Goal: Check status: Check status

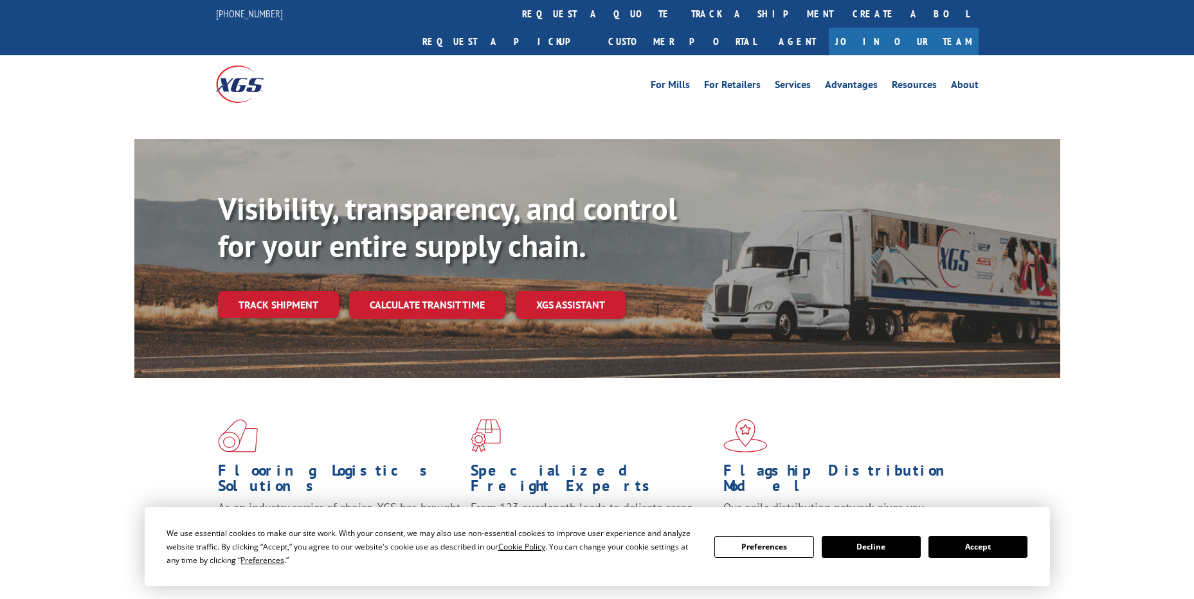
click at [682, 21] on link "track a shipment" at bounding box center [762, 14] width 161 height 28
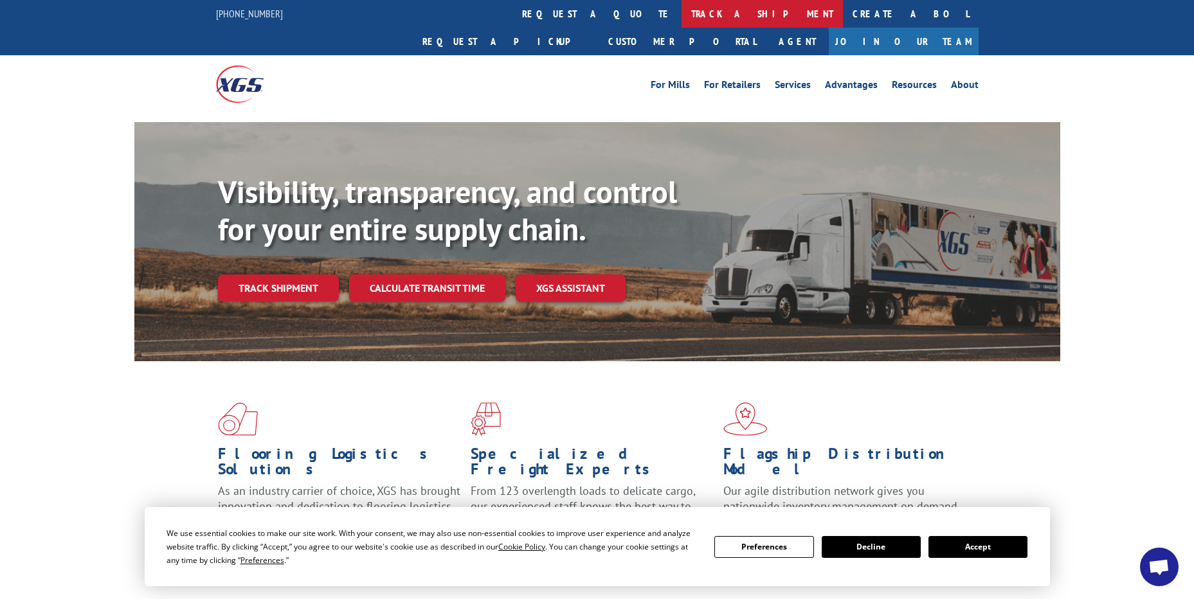
click at [682, 17] on link "track a shipment" at bounding box center [762, 14] width 161 height 28
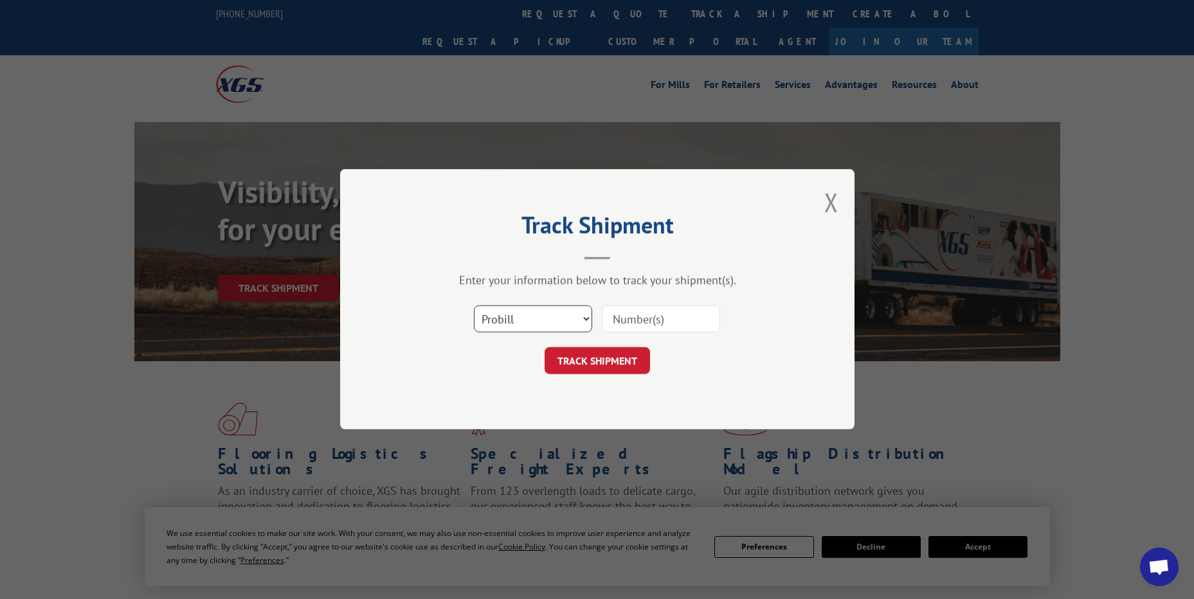
click at [540, 332] on select "Select category... Probill BOL PO" at bounding box center [533, 319] width 118 height 27
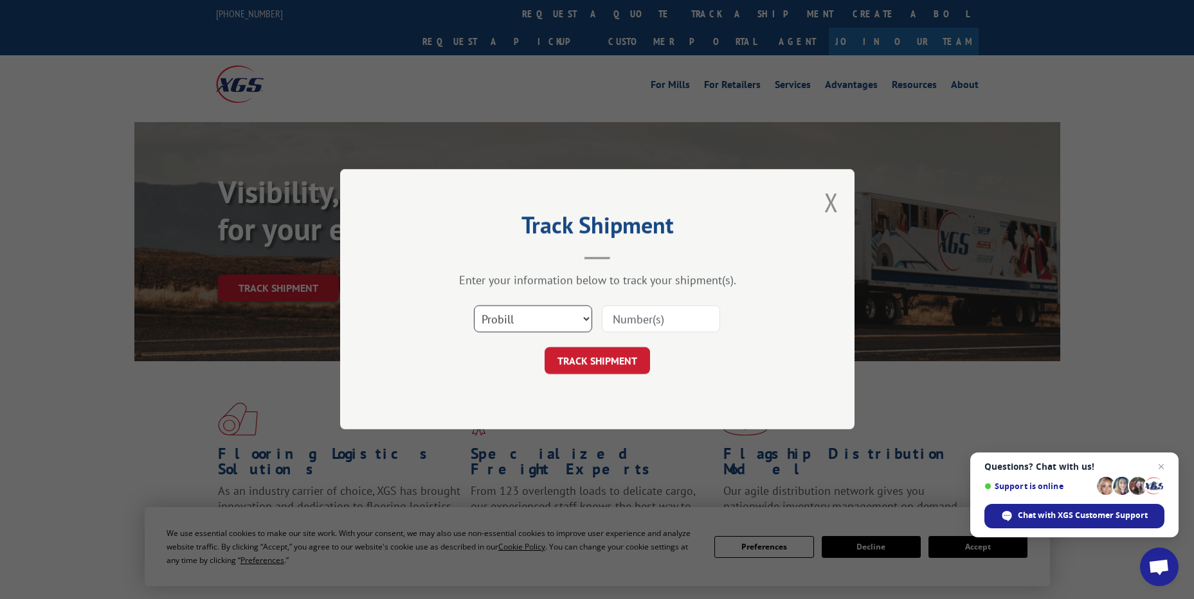
select select "po"
click at [474, 306] on select "Select category... Probill BOL PO" at bounding box center [533, 319] width 118 height 27
click at [615, 319] on input at bounding box center [661, 319] width 118 height 27
paste input "02508564"
type input "02508564"
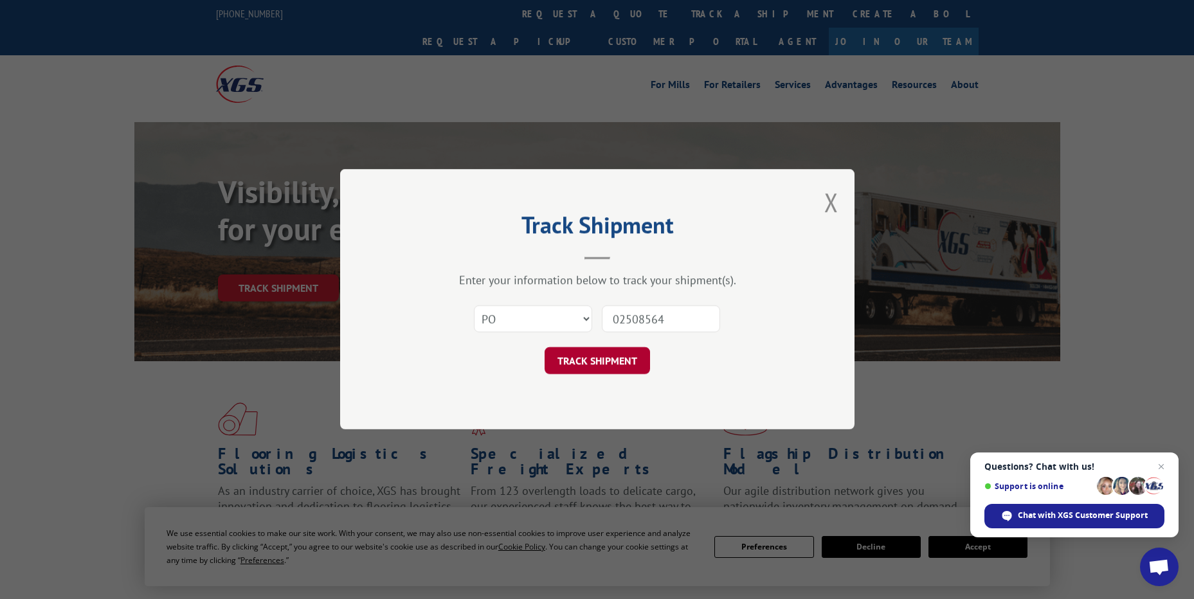
click at [624, 350] on button "TRACK SHIPMENT" at bounding box center [597, 361] width 105 height 27
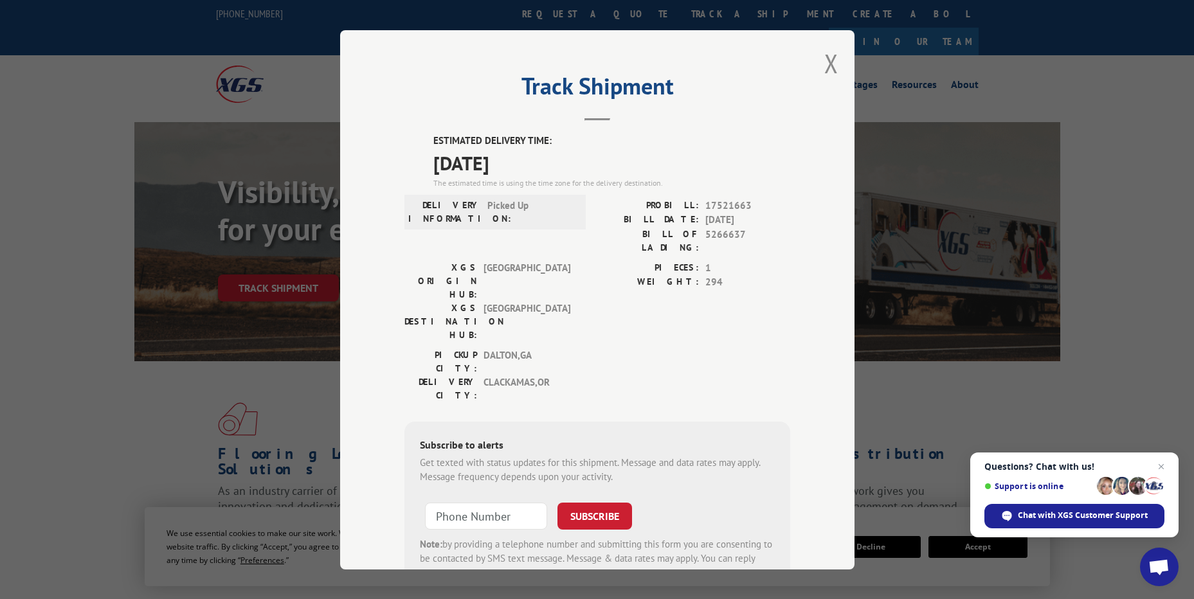
click at [837, 54] on div "Track Shipment ESTIMATED DELIVERY TIME: [DATE] The estimated time is using the …" at bounding box center [597, 300] width 514 height 540
drag, startPoint x: 826, startPoint y: 62, endPoint x: 711, endPoint y: 57, distance: 114.6
click at [825, 62] on button "Close modal" at bounding box center [831, 63] width 14 height 34
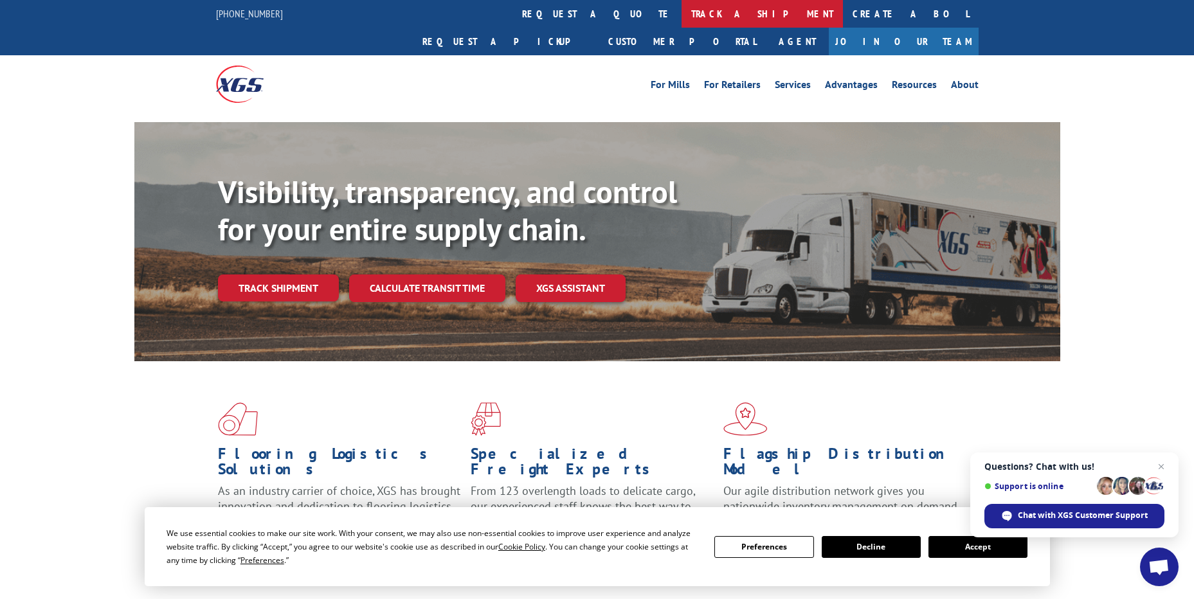
click at [682, 19] on link "track a shipment" at bounding box center [762, 14] width 161 height 28
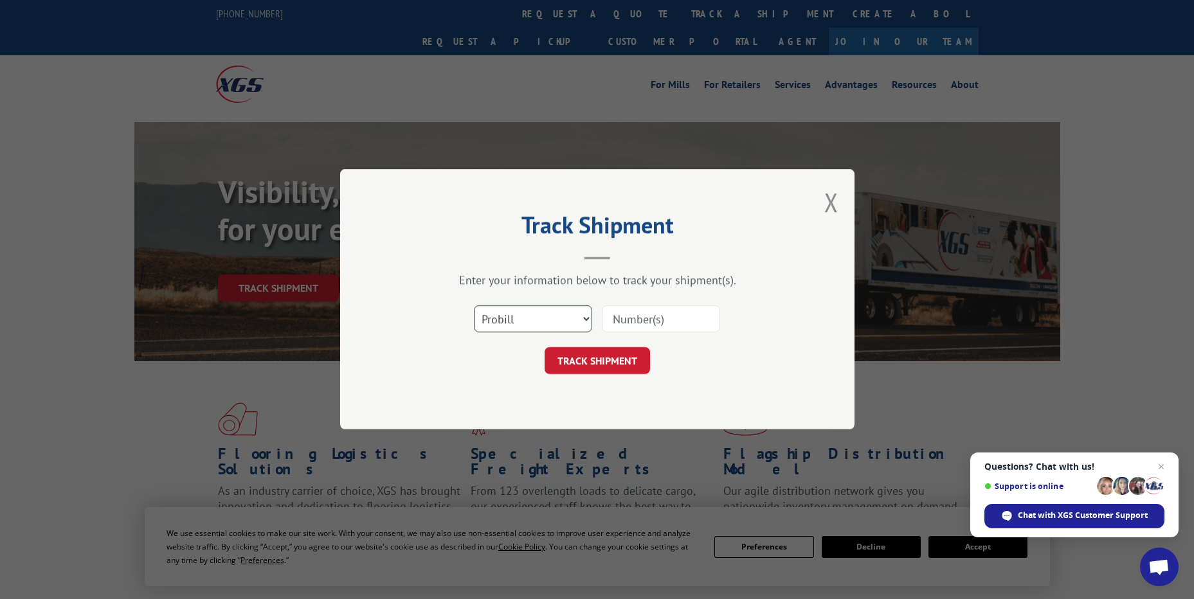
drag, startPoint x: 507, startPoint y: 320, endPoint x: 507, endPoint y: 334, distance: 14.2
click at [507, 320] on select "Select category... Probill BOL PO" at bounding box center [533, 319] width 118 height 27
select select "po"
click at [474, 306] on select "Select category... Probill BOL PO" at bounding box center [533, 319] width 118 height 27
click at [624, 311] on input at bounding box center [661, 319] width 118 height 27
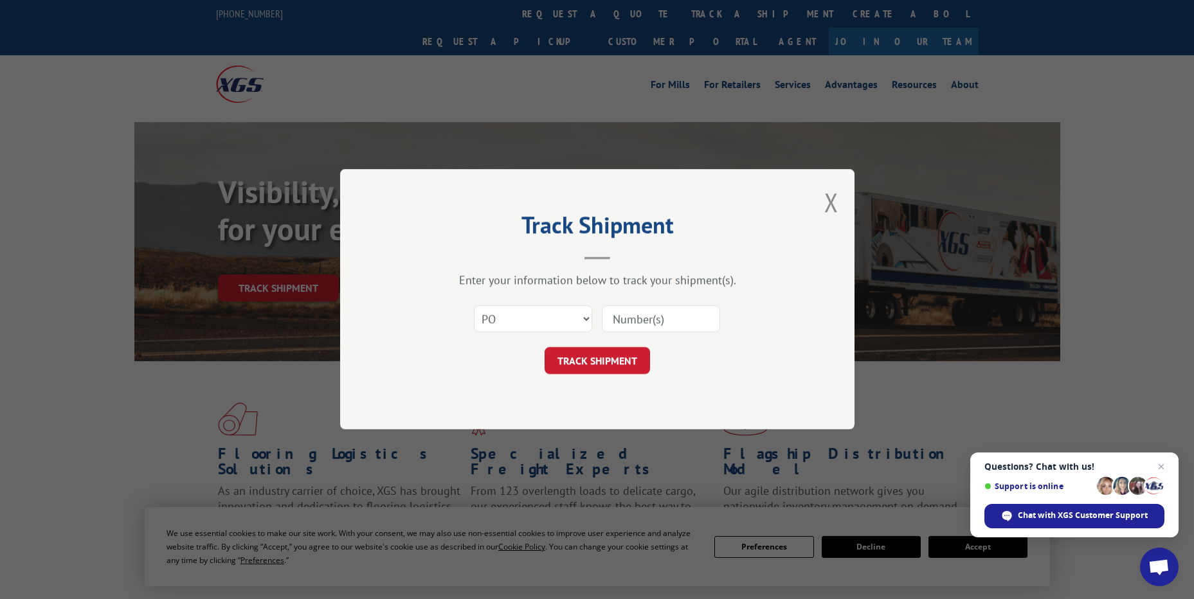
paste input "5181755"
type input "5181755"
click at [618, 361] on button "TRACK SHIPMENT" at bounding box center [597, 361] width 105 height 27
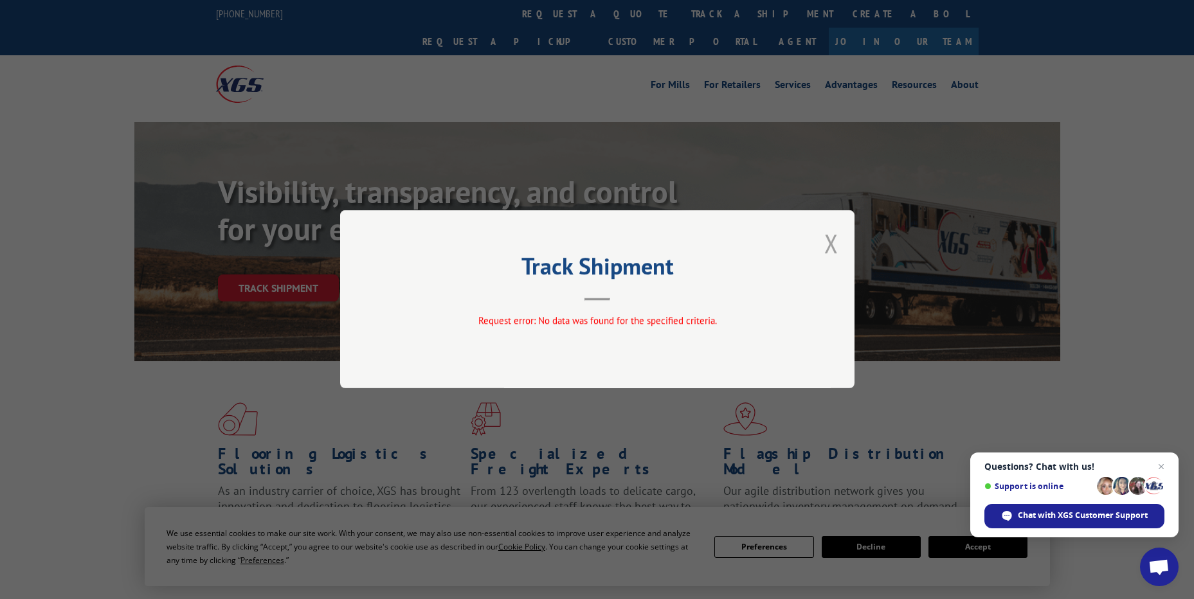
click at [837, 242] on button "Close modal" at bounding box center [831, 243] width 14 height 34
